Goal: Task Accomplishment & Management: Complete application form

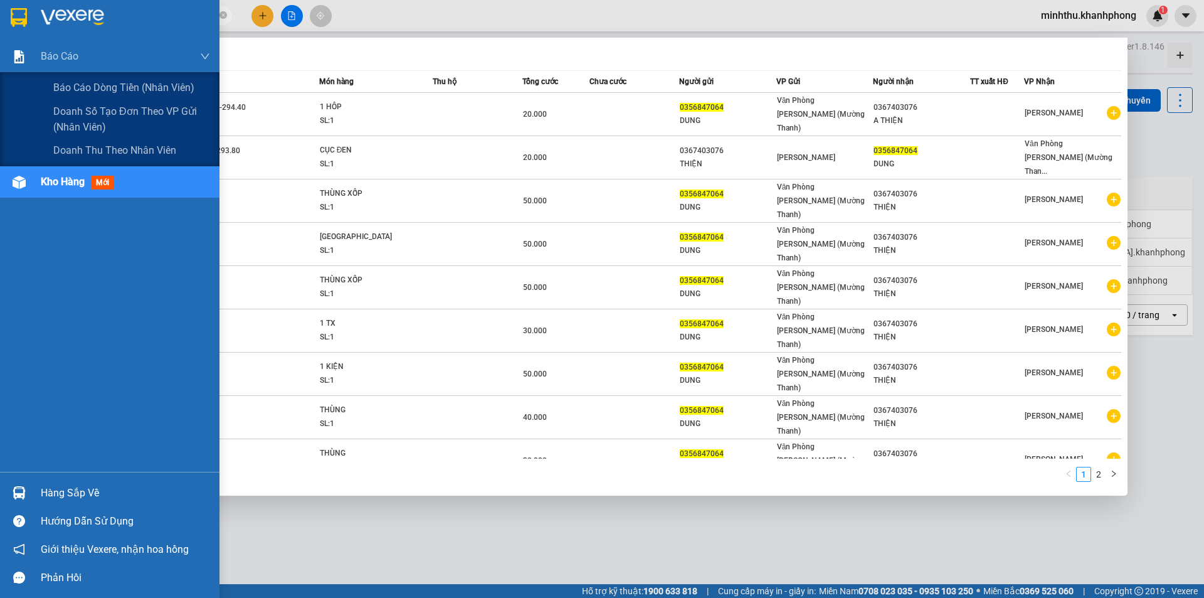
click at [75, 87] on span "Báo cáo dòng tiền (nhân viên)" at bounding box center [123, 88] width 141 height 16
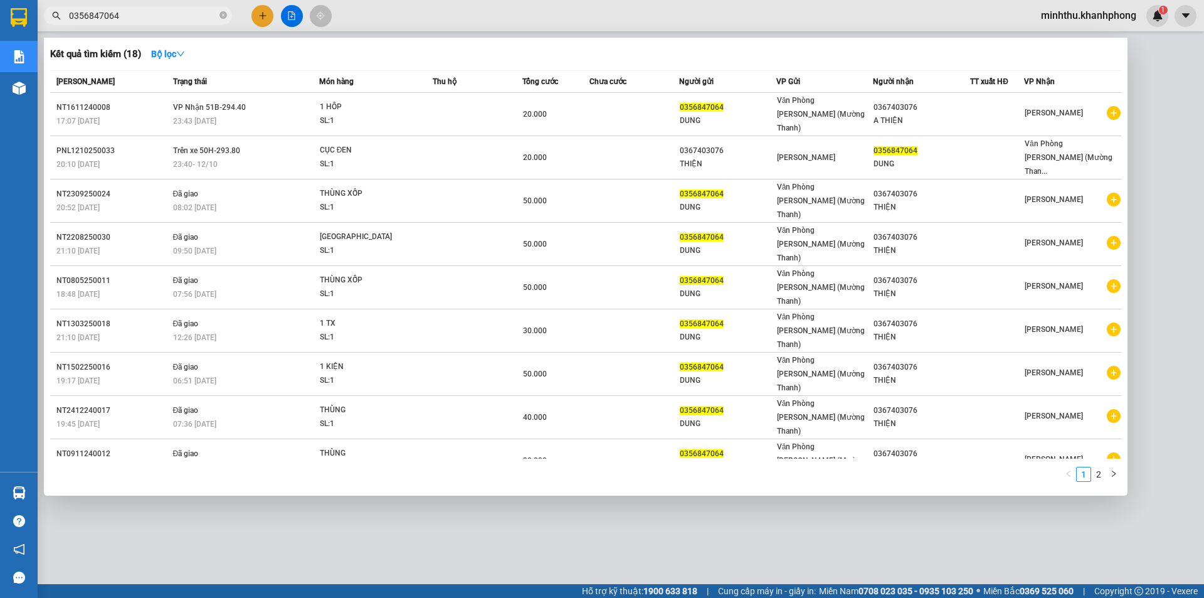
click at [283, 499] on div at bounding box center [602, 299] width 1204 height 598
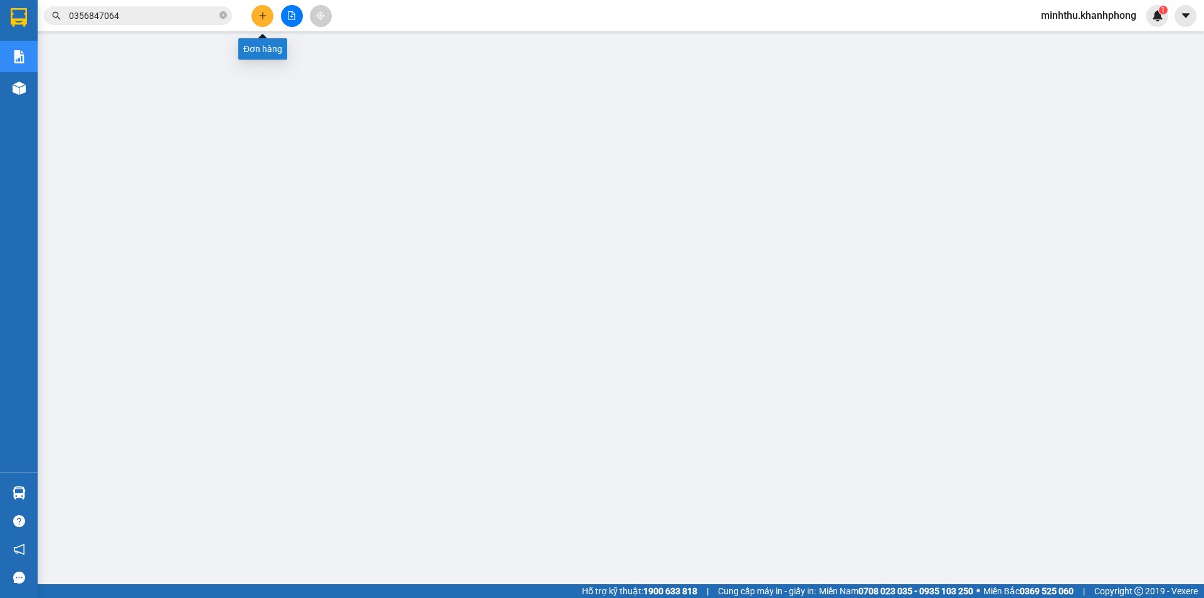
click at [262, 19] on icon "plus" at bounding box center [262, 15] width 9 height 9
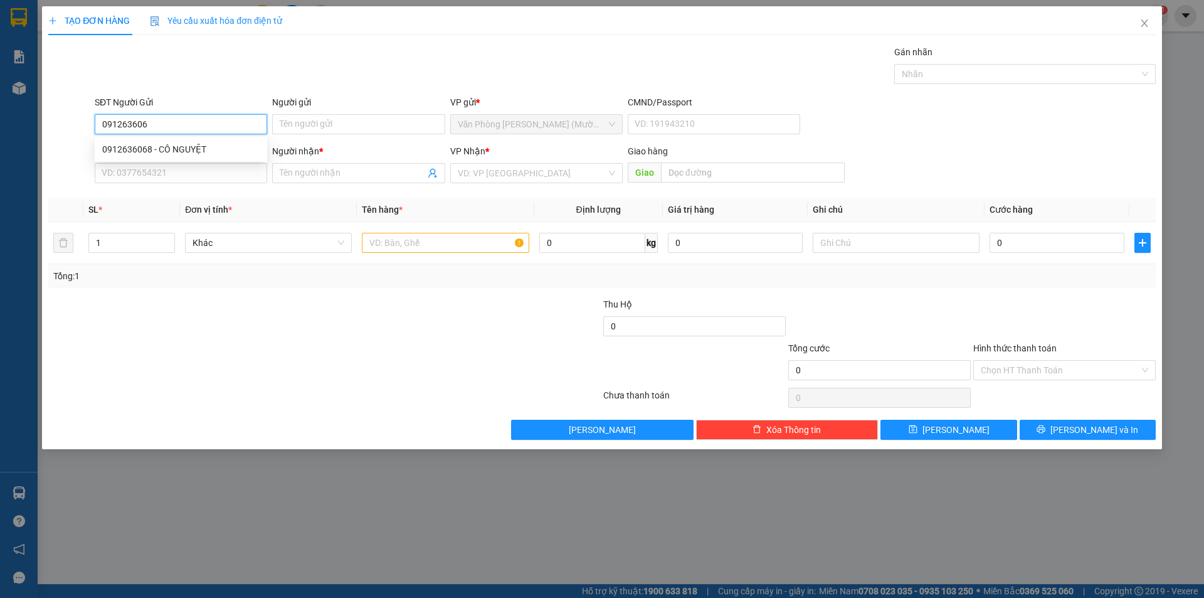
type input "0912636068"
click at [177, 151] on div "0912636068 - CÔ NGUYỆT" at bounding box center [180, 149] width 157 height 14
type input "CÔ NGUYỆT"
type input "0912636068"
click at [193, 193] on div "Transit Pickup Surcharge Ids Transit Deliver Surcharge Ids Transit Deliver Surc…" at bounding box center [602, 242] width 1108 height 395
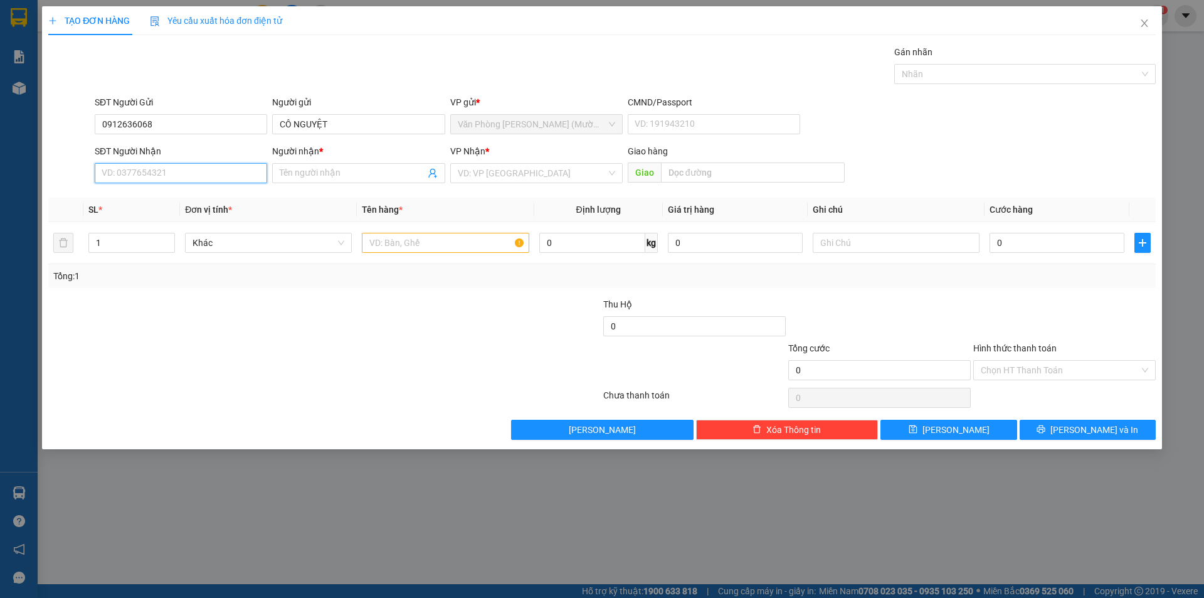
click at [208, 173] on input "SĐT Người Nhận" at bounding box center [181, 173] width 173 height 20
click at [193, 218] on div "0935853185 - A LỘC" at bounding box center [180, 218] width 157 height 14
type input "0935853185"
type input "A LỘC"
click at [407, 244] on input "text" at bounding box center [445, 243] width 167 height 20
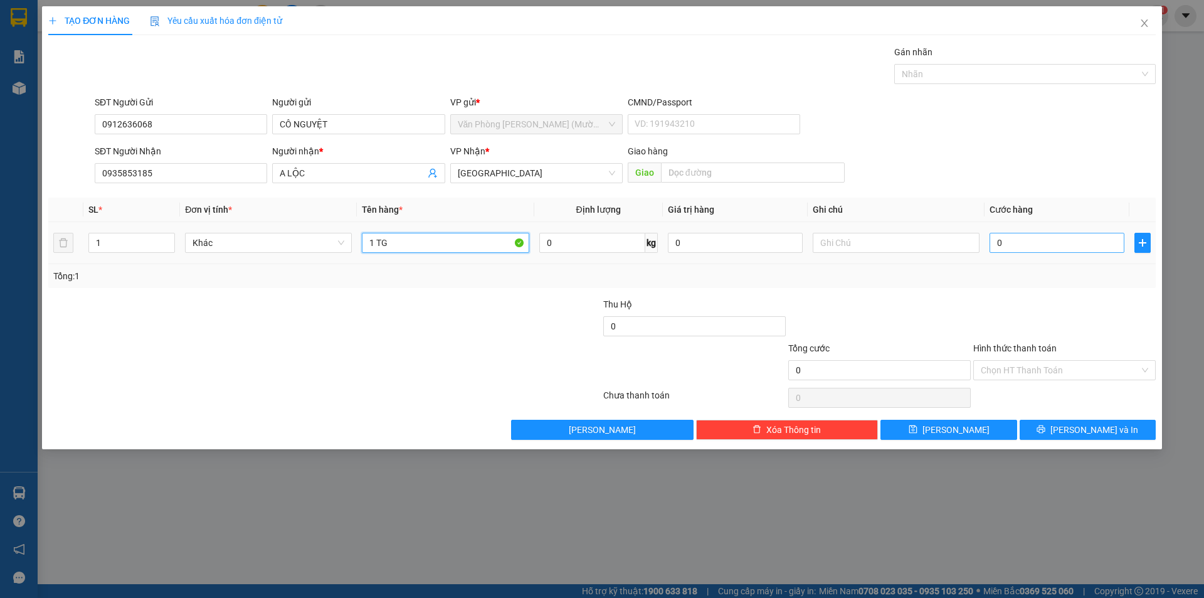
type input "1 TG"
click at [1034, 243] on input "0" at bounding box center [1057, 243] width 135 height 20
type input "4"
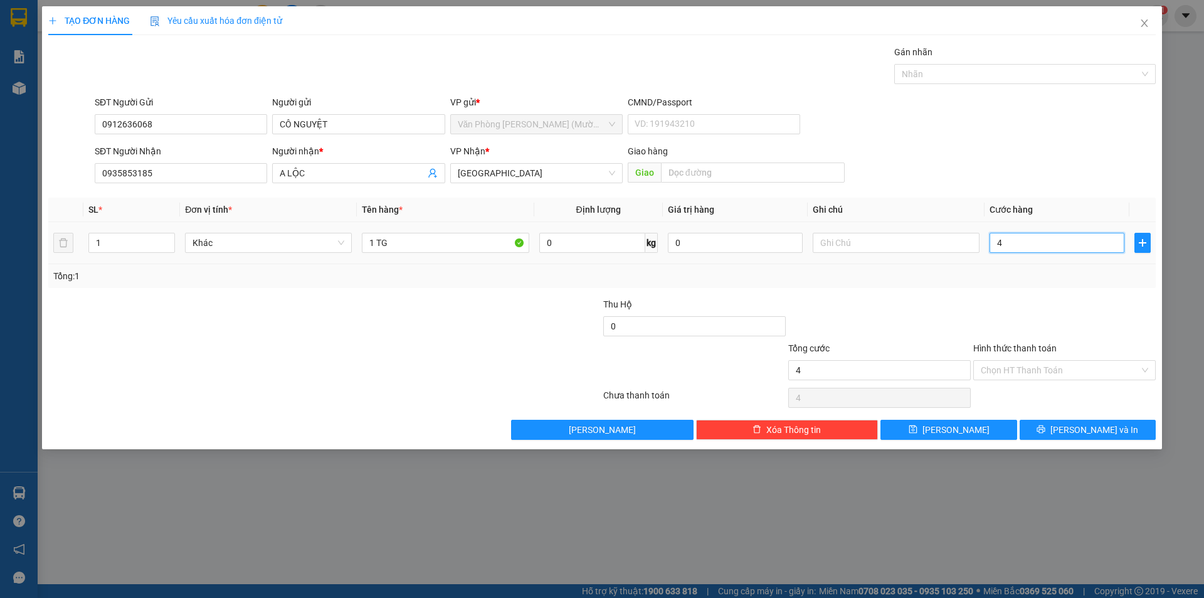
type input "40"
type input "40.000"
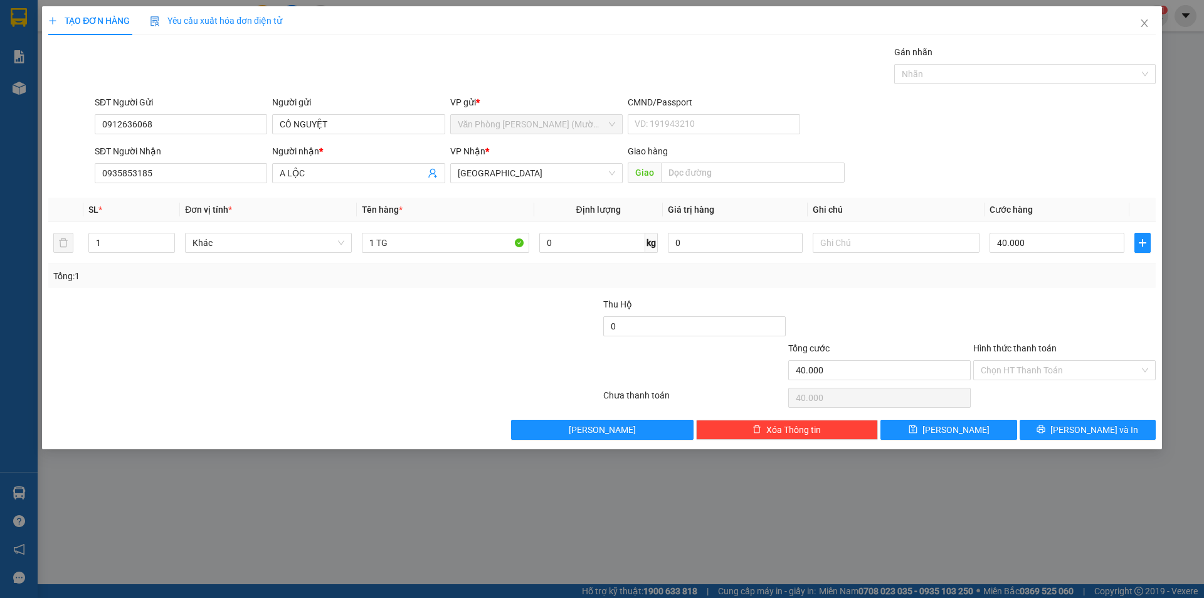
click at [1075, 302] on div at bounding box center [1064, 319] width 185 height 44
click at [1065, 356] on div "Hình thức thanh toán" at bounding box center [1065, 350] width 183 height 19
click at [1060, 370] on input "Hình thức thanh toán" at bounding box center [1060, 370] width 159 height 19
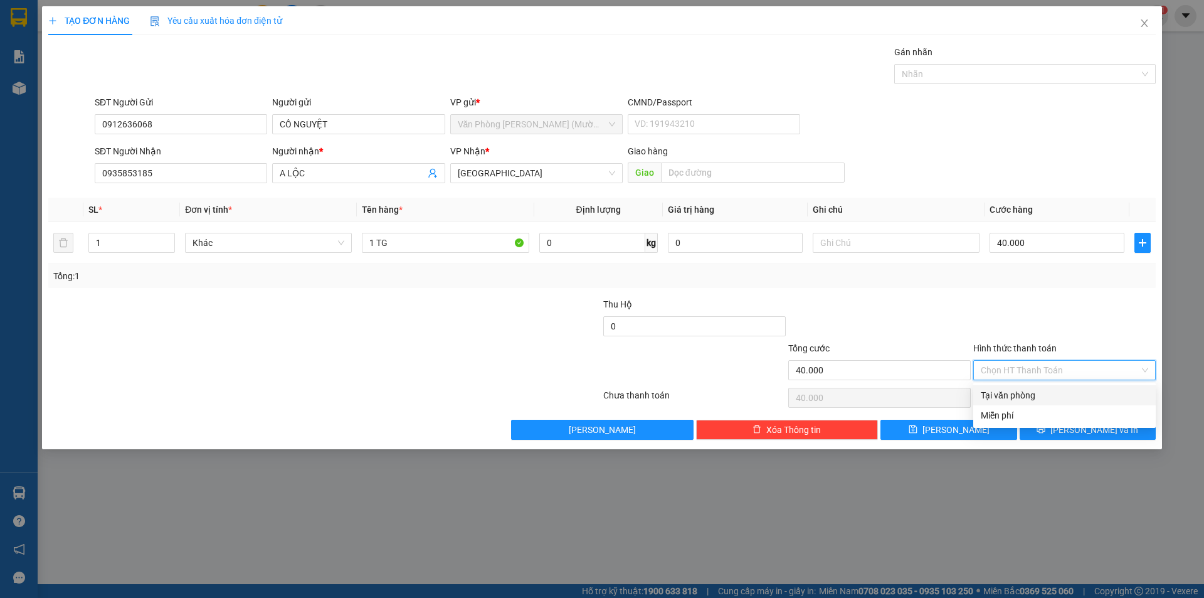
click at [1060, 390] on div "Tại văn phòng" at bounding box center [1064, 395] width 167 height 14
type input "0"
click at [1083, 441] on div "TẠO ĐƠN HÀNG Yêu cầu xuất hóa đơn điện tử Transit Pickup Surcharge Ids Transit …" at bounding box center [602, 227] width 1120 height 443
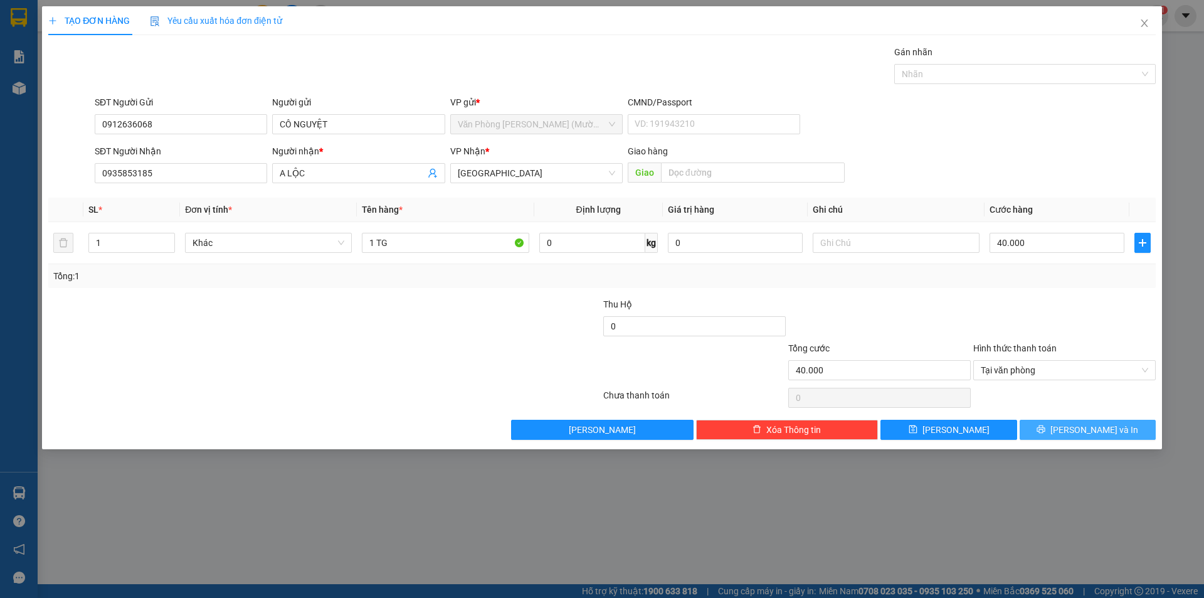
click at [1055, 427] on button "[PERSON_NAME] và In" at bounding box center [1088, 430] width 136 height 20
click at [1058, 430] on button "[PERSON_NAME] và In" at bounding box center [1088, 430] width 136 height 20
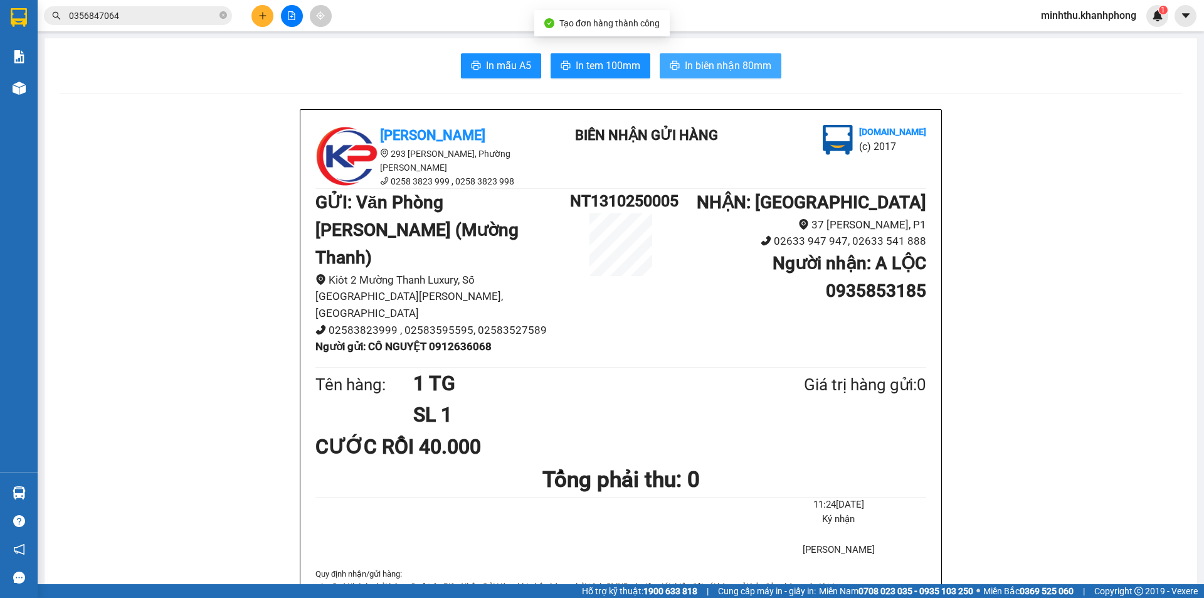
click at [725, 59] on span "In biên nhận 80mm" at bounding box center [728, 66] width 87 height 16
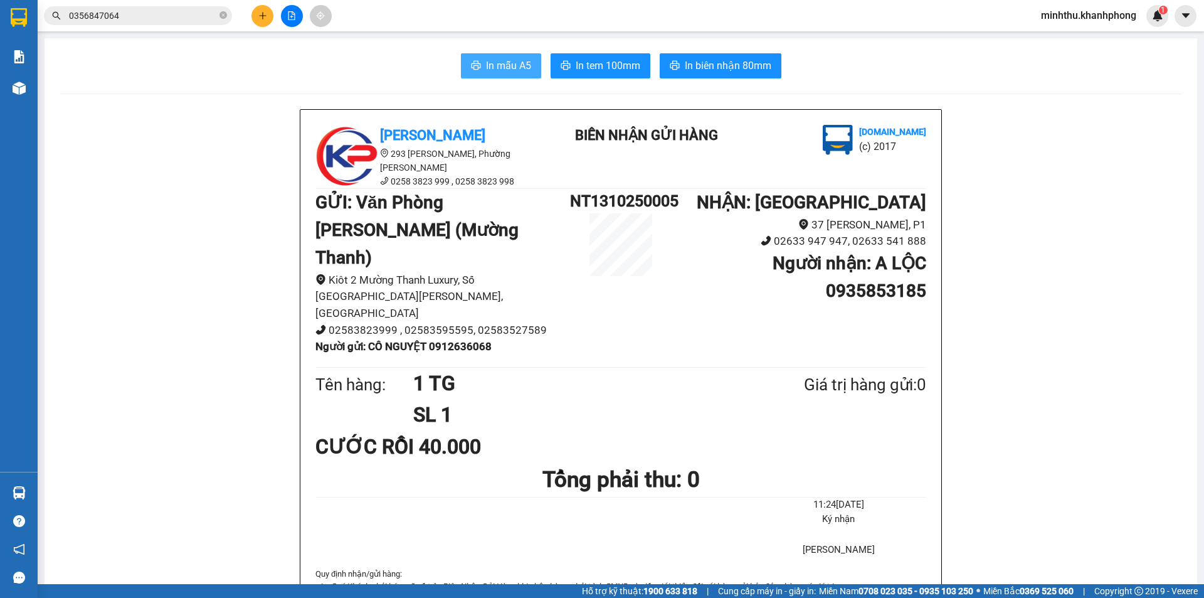
click at [493, 70] on span "In mẫu A5" at bounding box center [508, 66] width 45 height 16
